Goal: Find specific page/section: Find specific page/section

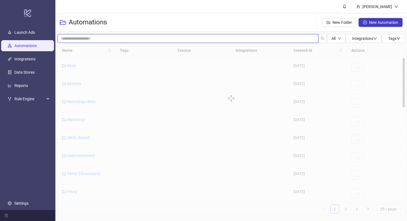
click at [95, 38] on input "search" at bounding box center [188, 38] width 261 height 9
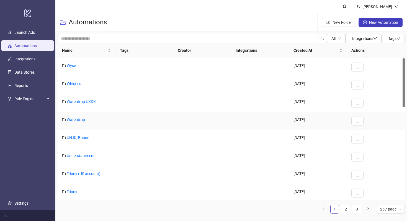
click at [124, 124] on div at bounding box center [145, 121] width 58 height 18
click at [83, 137] on link "UN:IK, Bound" at bounding box center [78, 138] width 23 height 4
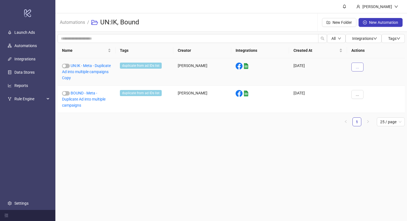
click at [354, 68] on button "..." at bounding box center [358, 67] width 12 height 9
click at [368, 99] on li "Edit" at bounding box center [367, 95] width 29 height 9
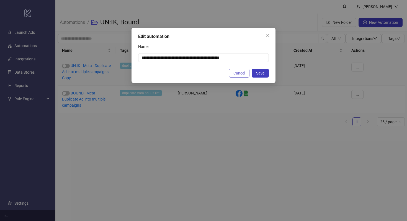
click at [239, 74] on span "Cancel" at bounding box center [240, 73] width 12 height 4
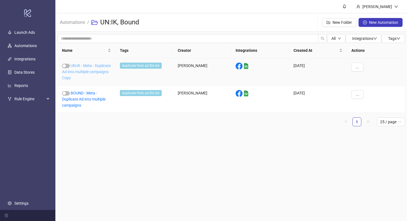
click at [83, 66] on link "UN:IK - Meta - Duplicate Ad into multiple campaigns Copy" at bounding box center [86, 71] width 49 height 17
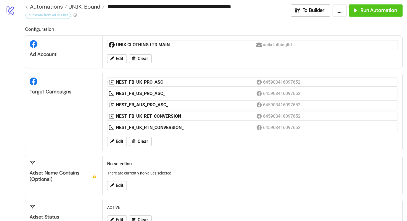
click at [338, 11] on button "..." at bounding box center [340, 10] width 14 height 12
